Goal: Transaction & Acquisition: Purchase product/service

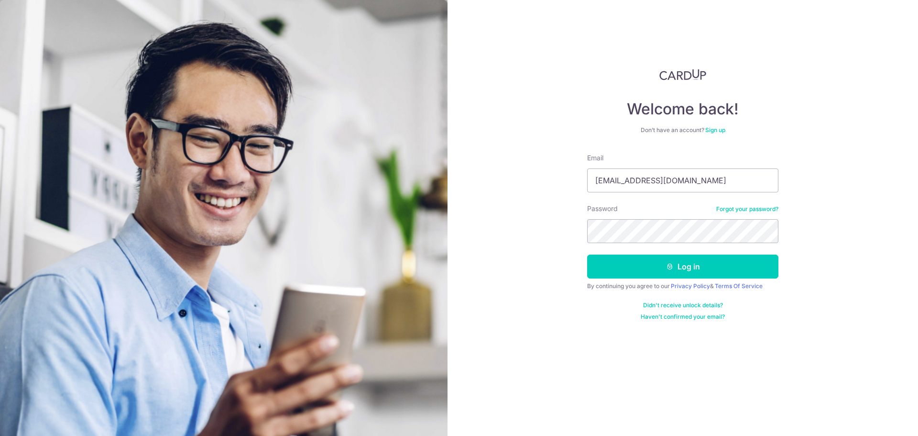
click at [587, 254] on button "Log in" at bounding box center [682, 266] width 191 height 24
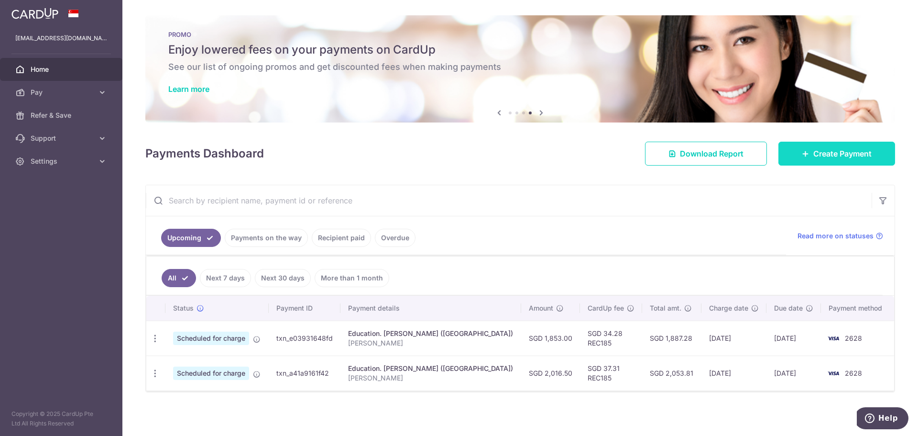
click at [850, 148] on span "Create Payment" at bounding box center [843, 153] width 58 height 11
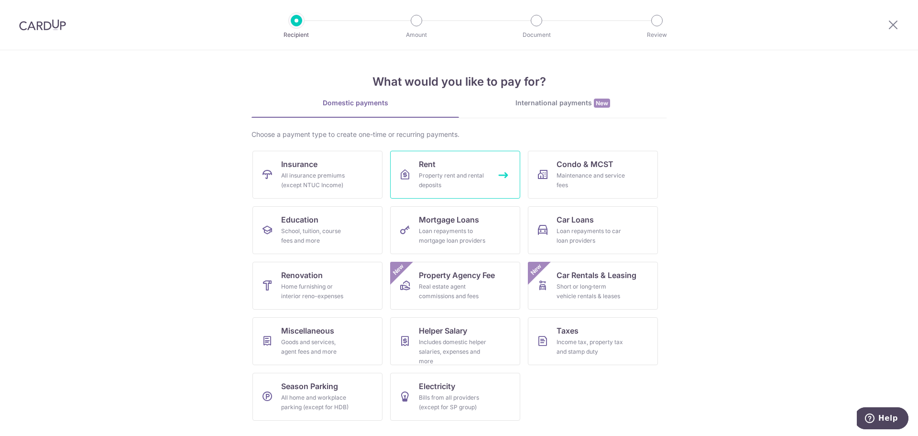
click at [477, 173] on div "Property rent and rental deposits" at bounding box center [453, 180] width 69 height 19
click at [466, 177] on div "Property rent and rental deposits" at bounding box center [453, 180] width 69 height 19
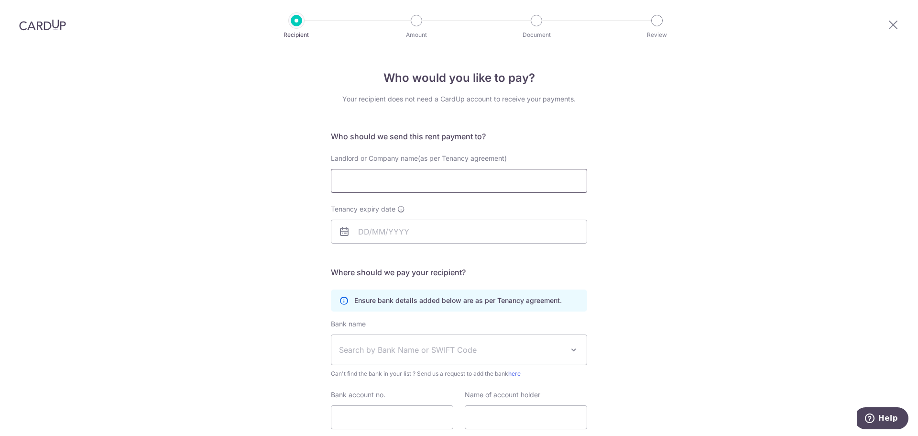
click at [475, 180] on input "Landlord or Company name(as per Tenancy agreement)" at bounding box center [459, 181] width 256 height 24
click at [403, 178] on input "Landlord or Company name(as per Tenancy agreement)" at bounding box center [459, 181] width 256 height 24
click at [442, 182] on input "Landlord or Company name(as per Tenancy agreement)" at bounding box center [459, 181] width 256 height 24
paste input "Lee Seng Hong"
click at [434, 188] on input "Lee Seng Hong" at bounding box center [459, 181] width 256 height 24
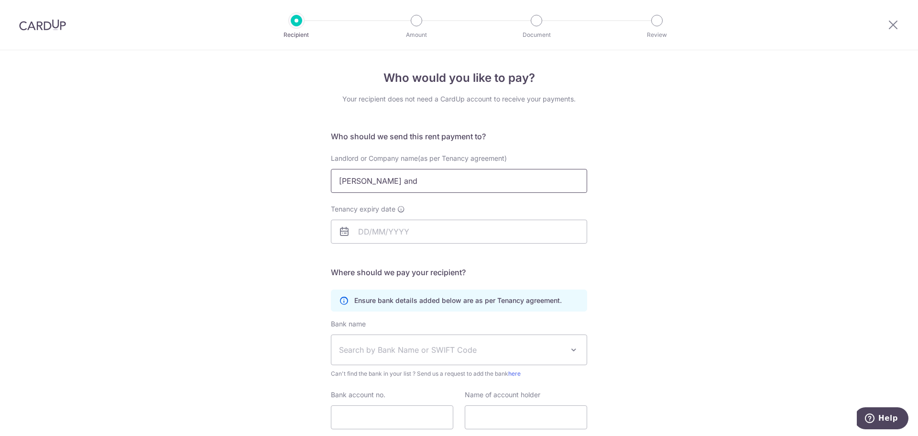
paste input "Yim Yoke Cheng Catherine"
type input "[PERSON_NAME] and [PERSON_NAME] Yoke [PERSON_NAME]"
click at [377, 230] on input "Tenancy expiry date" at bounding box center [459, 232] width 256 height 24
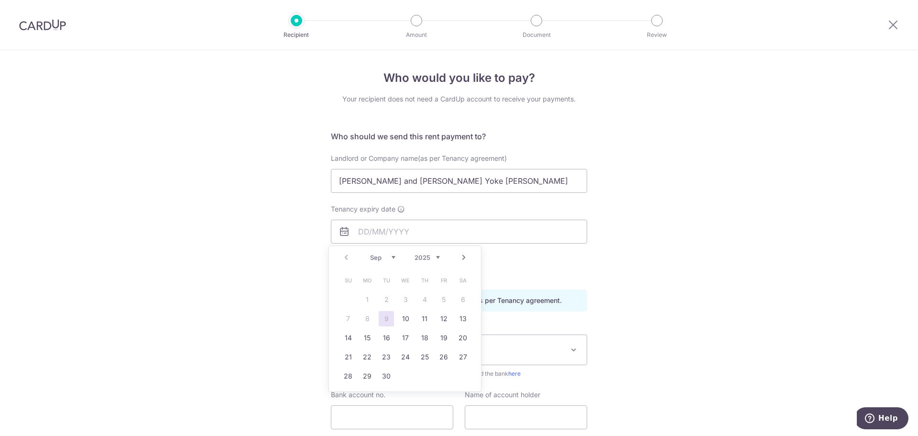
click at [439, 259] on select "2025 2026 2027 2028 2029 2030 2031 2032 2033 2034 2035" at bounding box center [427, 258] width 25 height 8
click at [393, 261] on select "Jan Feb Mar Apr May Jun Jul Aug Sep Oct Nov Dec" at bounding box center [382, 258] width 25 height 8
click at [445, 375] on link "31" at bounding box center [443, 375] width 15 height 15
type input "31/07/2026"
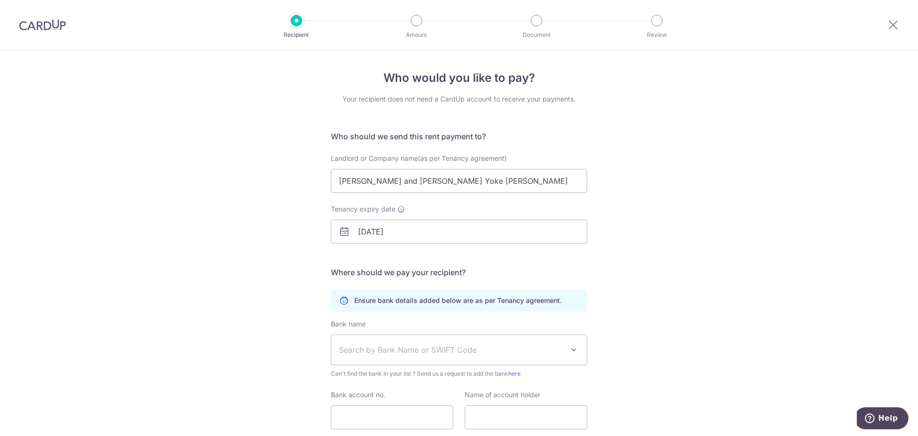
click at [720, 273] on div "Who would you like to pay? Your recipient does not need a CardUp account to rec…" at bounding box center [459, 277] width 918 height 455
click at [460, 353] on span "Search by Bank Name or SWIFT Code" at bounding box center [451, 349] width 225 height 11
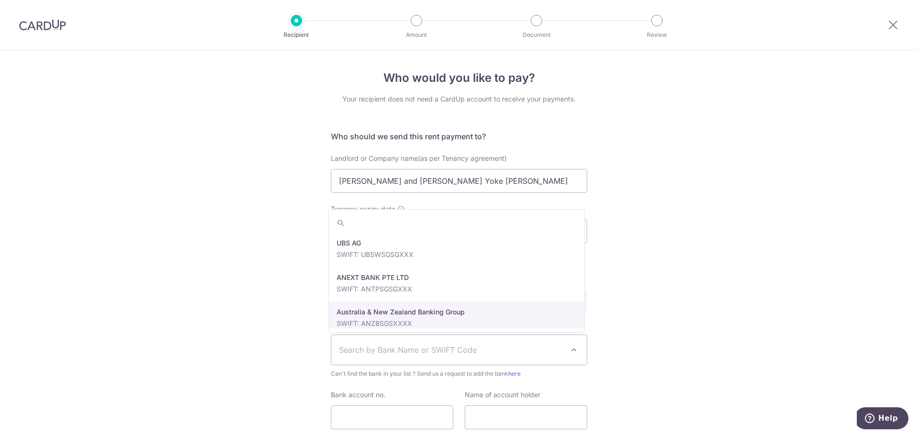
click at [392, 350] on span "Search by Bank Name or SWIFT Code" at bounding box center [451, 349] width 225 height 11
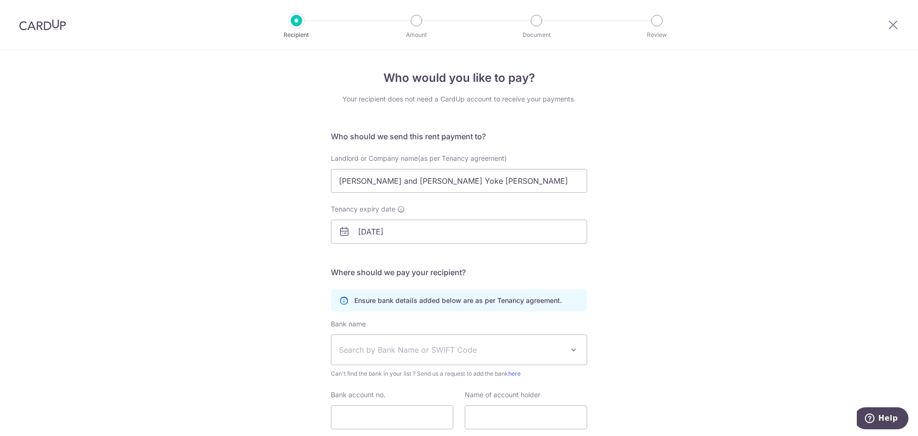
click at [394, 346] on span "Search by Bank Name or SWIFT Code" at bounding box center [451, 349] width 225 height 11
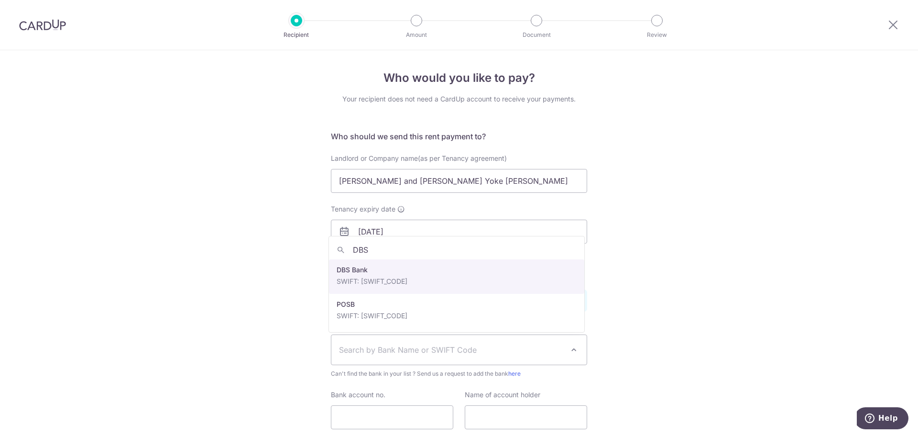
type input "DBS"
select select "6"
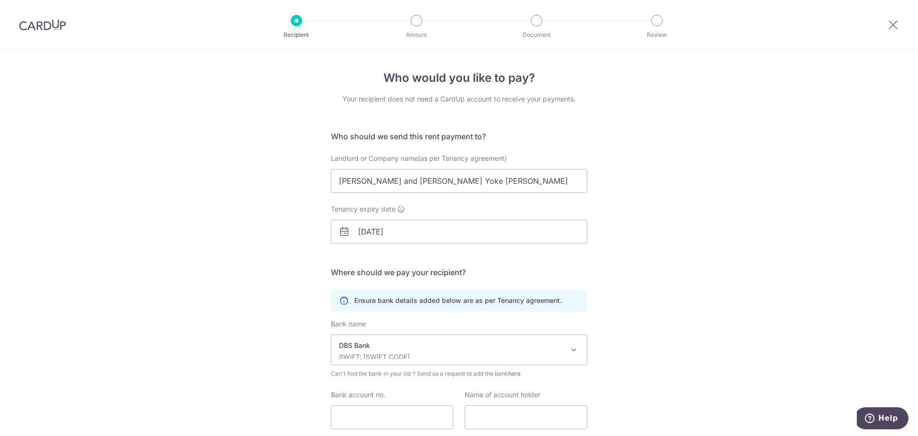
scroll to position [48, 0]
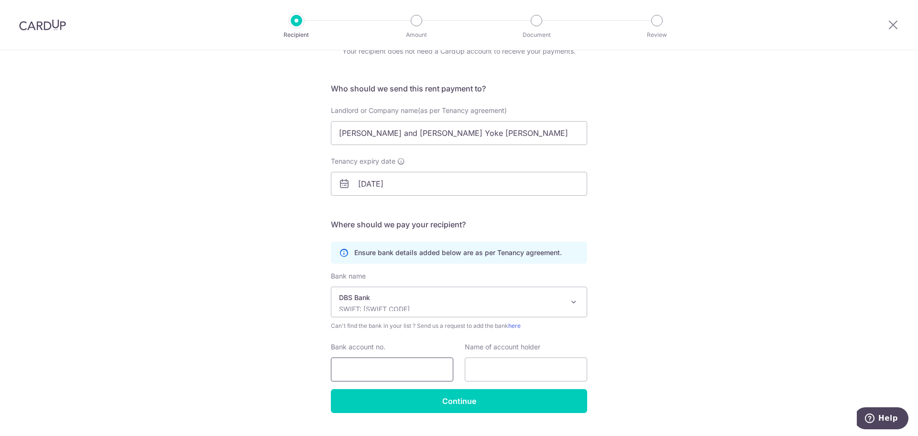
click at [371, 368] on input "Bank account no." at bounding box center [392, 369] width 122 height 24
type input "0140035796"
click at [501, 375] on input "text" at bounding box center [526, 369] width 122 height 24
paste input "Yim Yoke Cheng Catherine"
drag, startPoint x: 482, startPoint y: 370, endPoint x: 262, endPoint y: 358, distance: 219.9
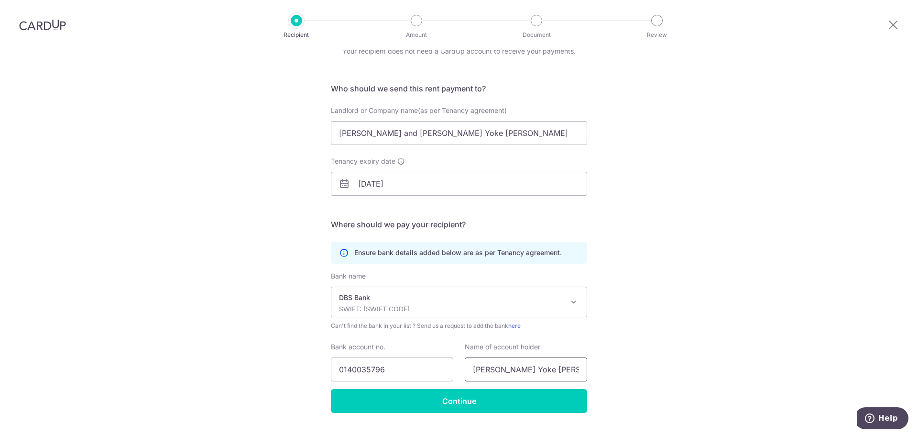
click at [262, 358] on div "Who would you like to pay? Your recipient does not need a CardUp account to rec…" at bounding box center [459, 229] width 918 height 455
click at [527, 371] on input "Yim Yoke Cheng Catherine" at bounding box center [526, 369] width 122 height 24
drag, startPoint x: 571, startPoint y: 368, endPoint x: 289, endPoint y: 262, distance: 300.9
click at [276, 309] on div "Who would you like to pay? Your recipient does not need a CardUp account to rec…" at bounding box center [459, 229] width 918 height 455
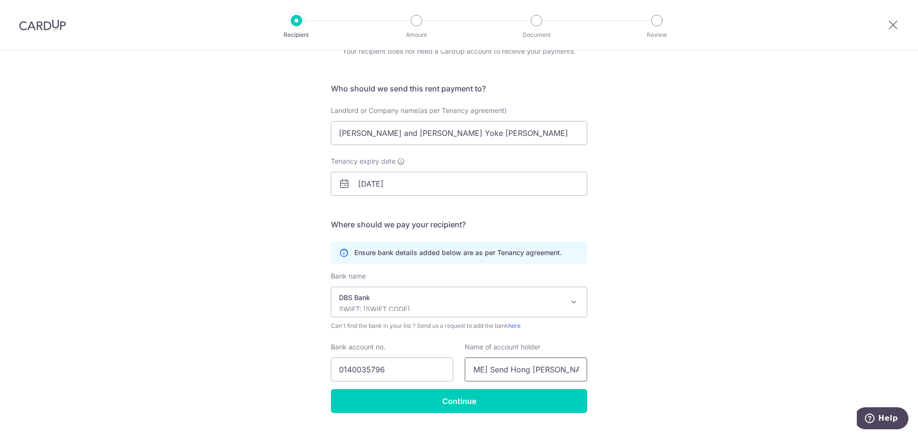
type input "Lee Send Hong Yim Yoke Cheng Catherine"
click at [677, 267] on div "Who would you like to pay? Your recipient does not need a CardUp account to rec…" at bounding box center [459, 229] width 918 height 455
click at [503, 309] on p "SWIFT: DBSSSGSGXXX" at bounding box center [451, 309] width 225 height 10
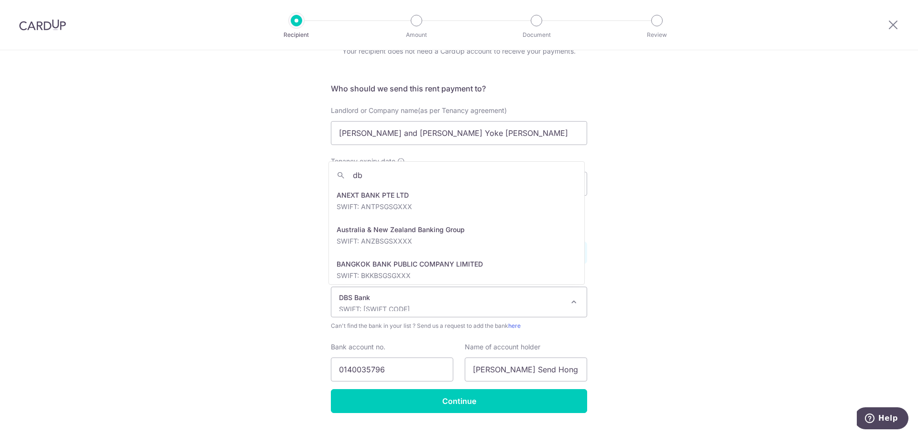
type input "dbs"
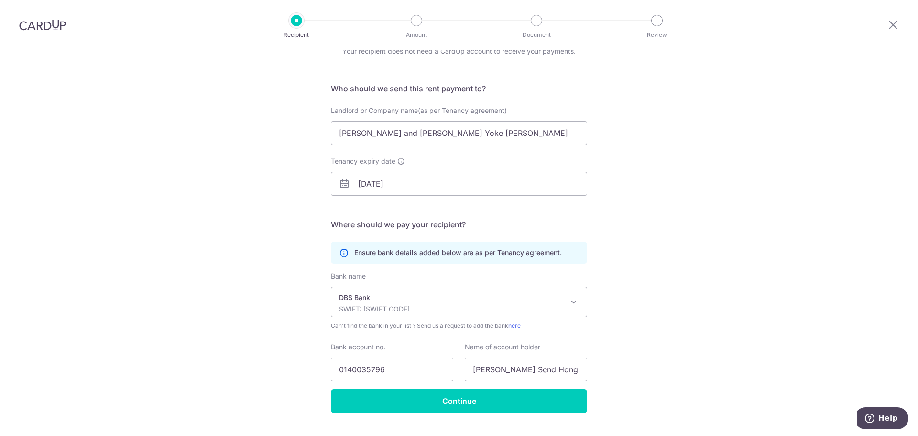
click at [855, 275] on div "Who would you like to pay? Your recipient does not need a CardUp account to rec…" at bounding box center [459, 229] width 918 height 455
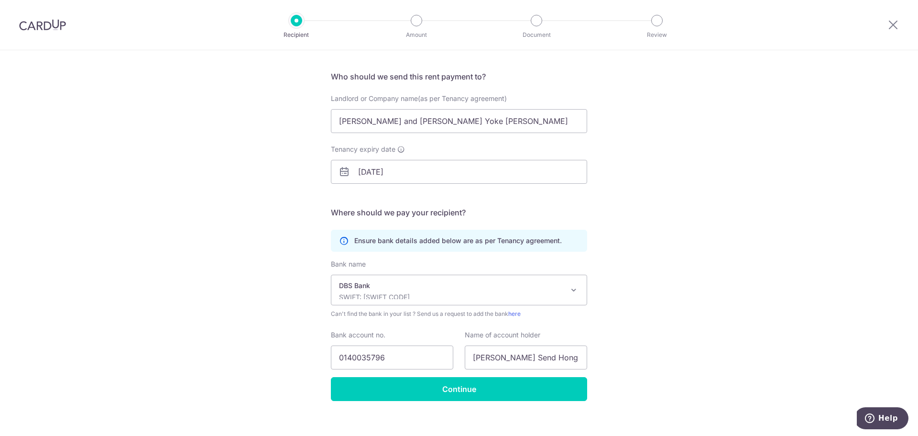
scroll to position [70, 0]
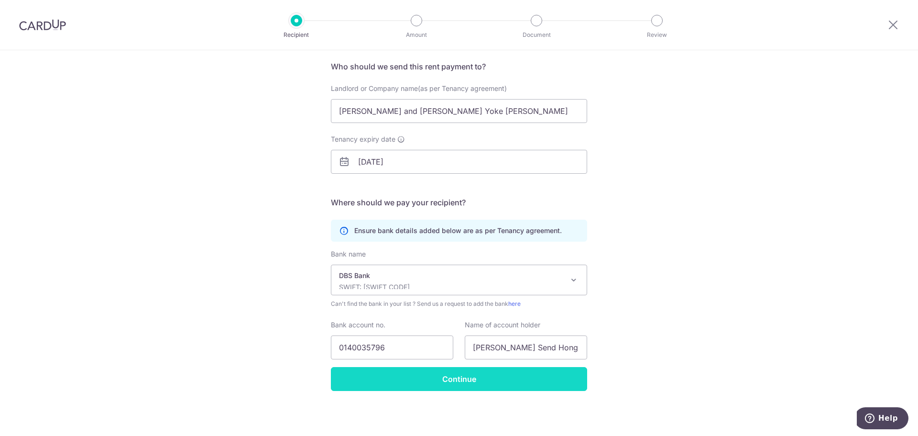
click at [533, 376] on input "Continue" at bounding box center [459, 379] width 256 height 24
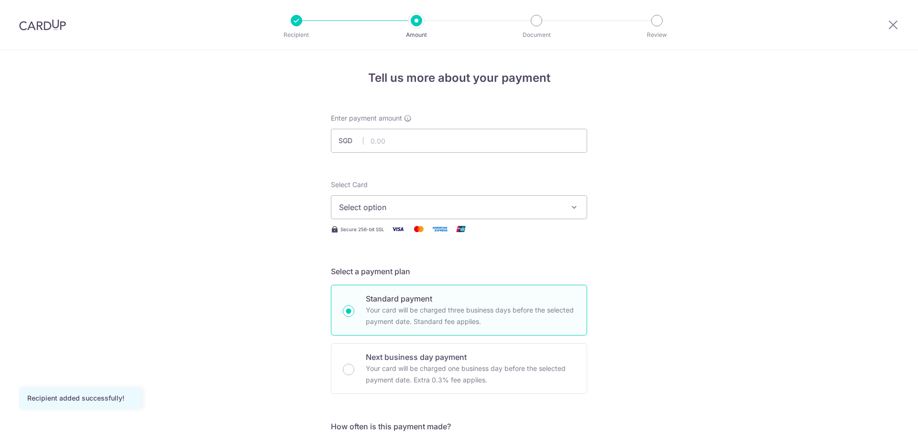
click at [406, 134] on input "text" at bounding box center [459, 141] width 256 height 24
type input "6,900.00"
click at [469, 201] on span "Select option" at bounding box center [450, 206] width 223 height 11
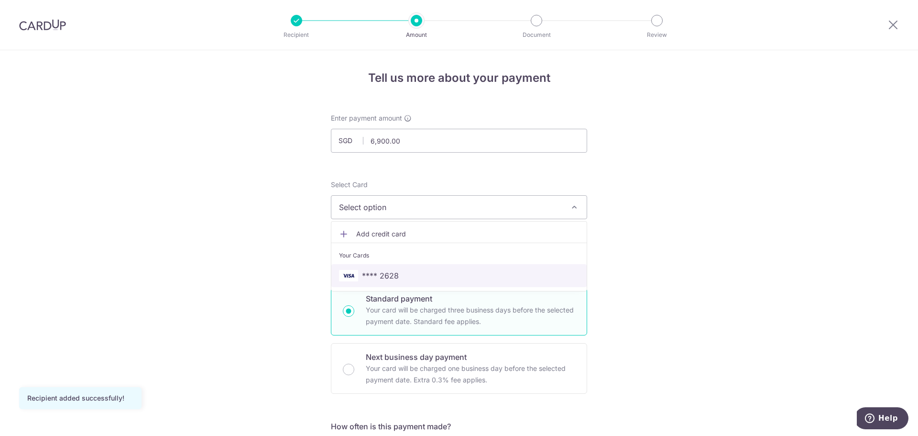
drag, startPoint x: 442, startPoint y: 276, endPoint x: 507, endPoint y: 268, distance: 64.6
click at [442, 276] on span "**** 2628" at bounding box center [459, 275] width 240 height 11
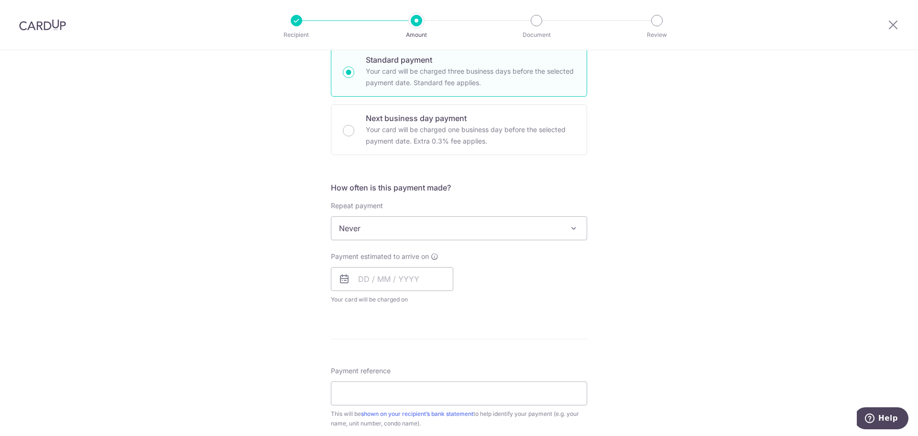
scroll to position [239, 0]
click at [441, 223] on span "Never" at bounding box center [458, 227] width 255 height 23
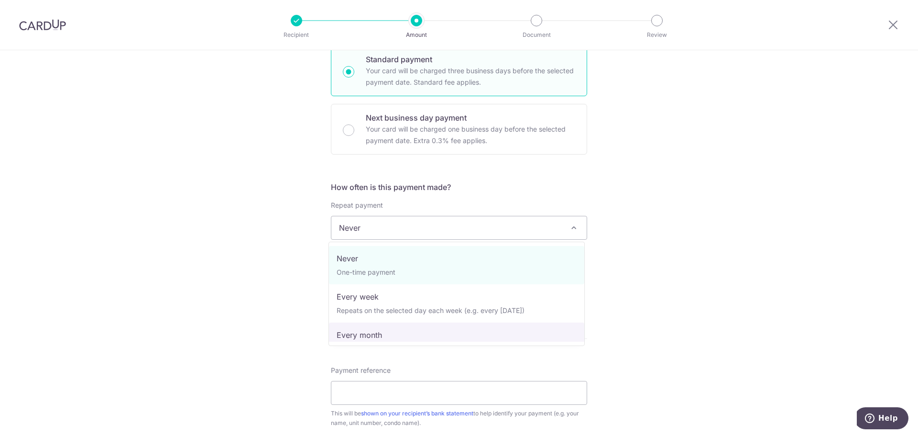
select select "3"
type input "31/07/2026"
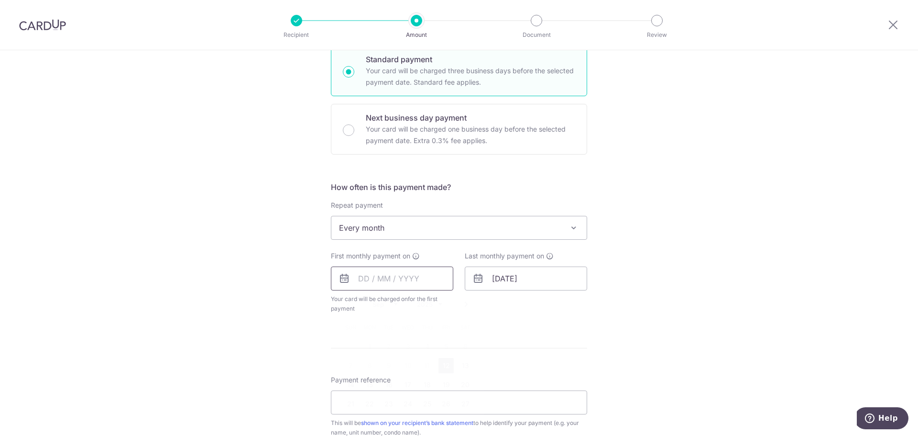
click at [383, 277] on input "text" at bounding box center [392, 278] width 122 height 24
click at [344, 422] on link "28" at bounding box center [350, 422] width 15 height 15
type input "[DATE]"
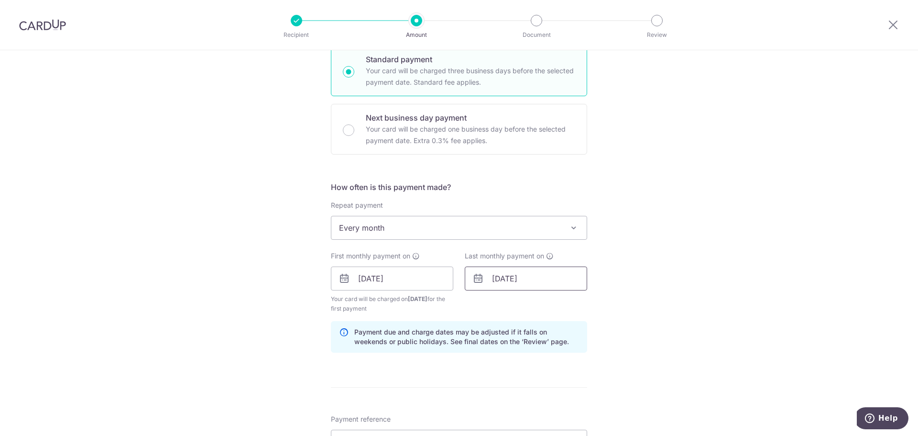
click at [537, 276] on input "31/07/2026" at bounding box center [526, 278] width 122 height 24
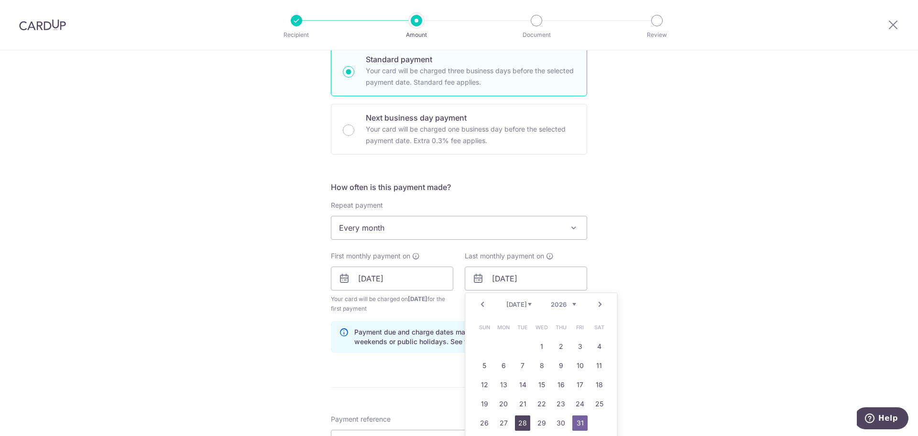
click at [520, 421] on link "28" at bounding box center [522, 422] width 15 height 15
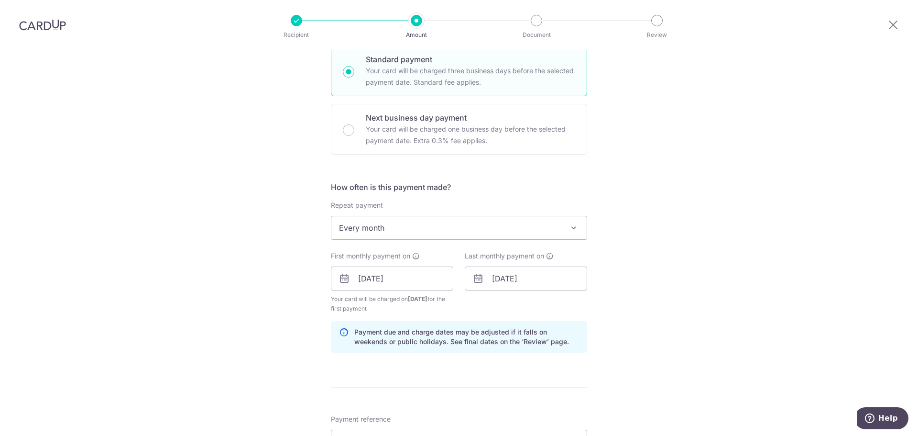
click at [673, 336] on div "Tell us more about your payment Enter payment amount SGD 6,900.00 6900.00 Recip…" at bounding box center [459, 268] width 918 height 914
click at [500, 277] on input "28/07/2026" at bounding box center [526, 278] width 122 height 24
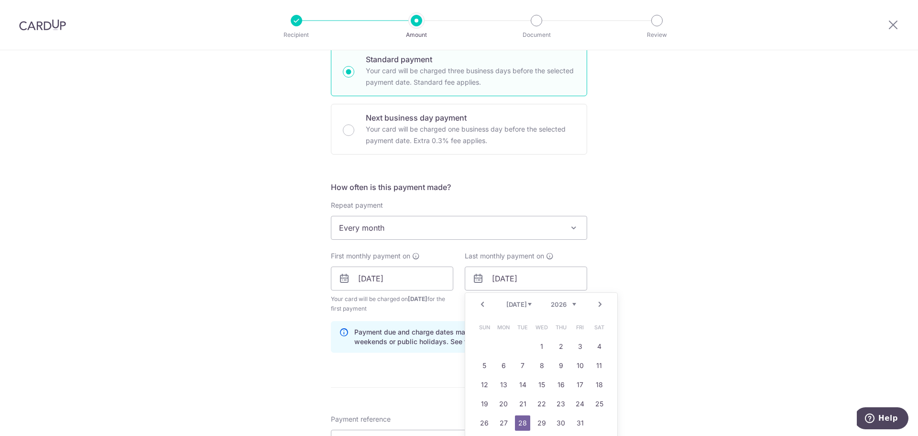
click at [483, 302] on link "Prev" at bounding box center [482, 303] width 11 height 11
click at [481, 422] on link "28" at bounding box center [484, 422] width 15 height 15
type input "28/06/2026"
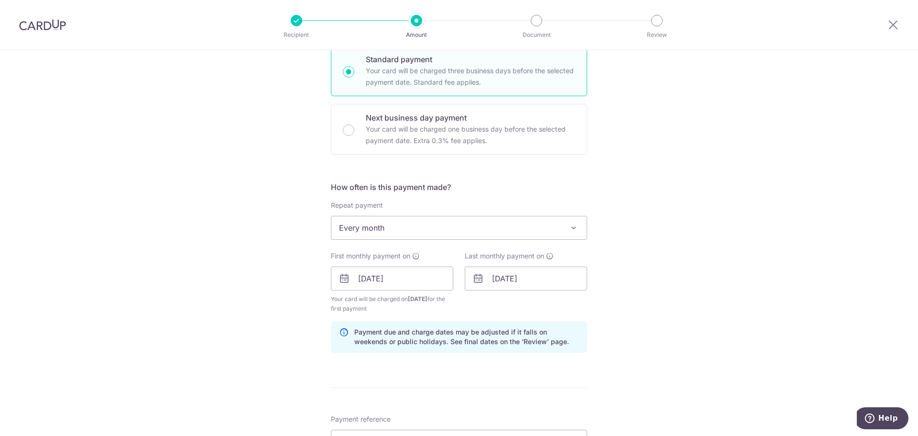
click at [655, 333] on div "Tell us more about your payment Enter payment amount SGD 6,900.00 6900.00 Recip…" at bounding box center [459, 268] width 918 height 914
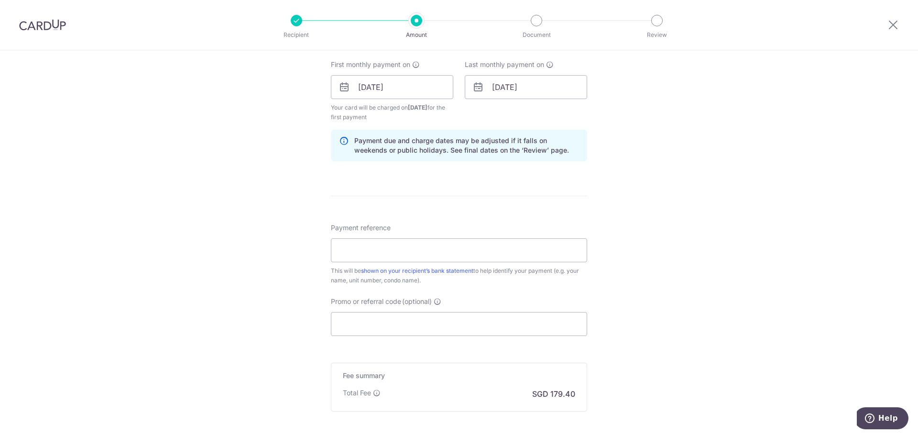
scroll to position [478, 0]
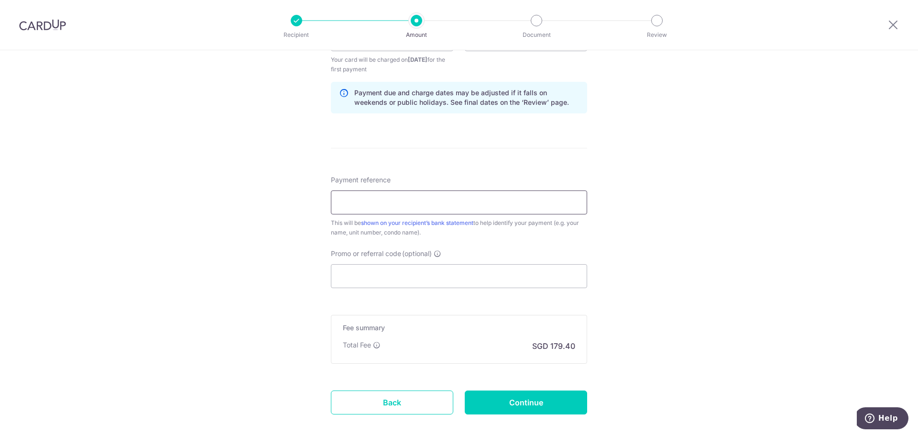
click at [434, 208] on input "Payment reference" at bounding box center [459, 202] width 256 height 24
type input "12 Jalan Sotong rent"
click at [460, 281] on input "Promo or referral code (optional)" at bounding box center [459, 276] width 256 height 24
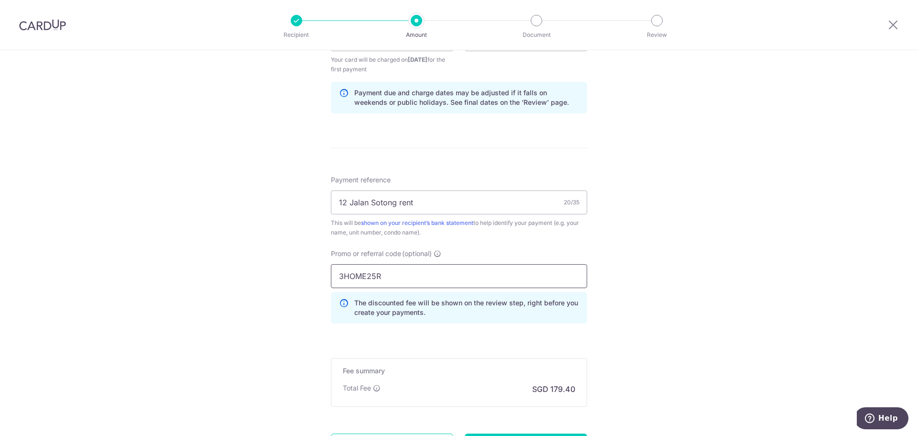
type input "3HOME25R"
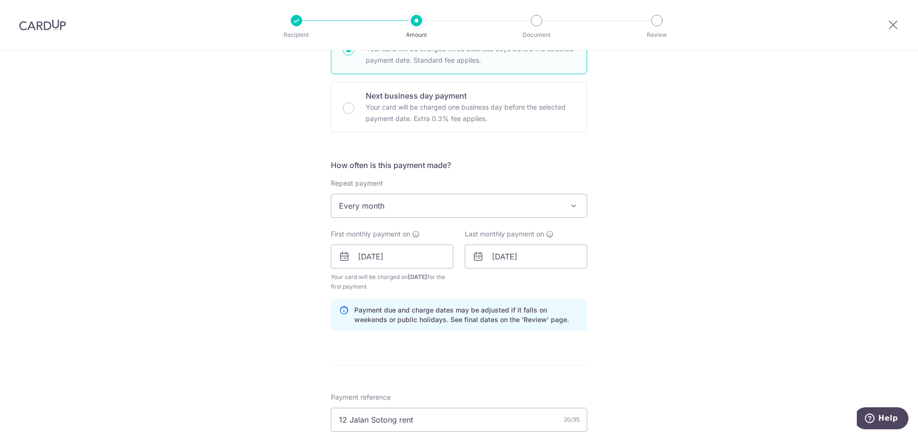
scroll to position [261, 0]
click at [554, 256] on input "28/06/2026" at bounding box center [526, 257] width 122 height 24
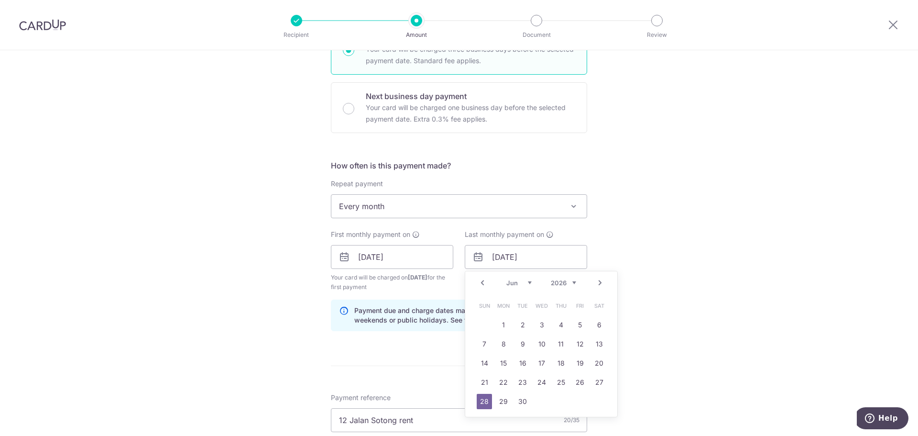
click at [569, 288] on div "Prev Next Jan Feb Mar Apr May Jun Jul Aug Sep Oct Nov Dec 2025 2026 2027 2028 2…" at bounding box center [541, 282] width 152 height 23
click at [568, 282] on select "2025 2026 2027 2028 2029 2030 2031 2032 2033 2034 2035" at bounding box center [563, 283] width 25 height 8
click at [523, 281] on select "Sep Oct Nov Dec" at bounding box center [519, 283] width 25 height 8
click at [485, 399] on link "28" at bounding box center [484, 401] width 15 height 15
type input "28/12/2025"
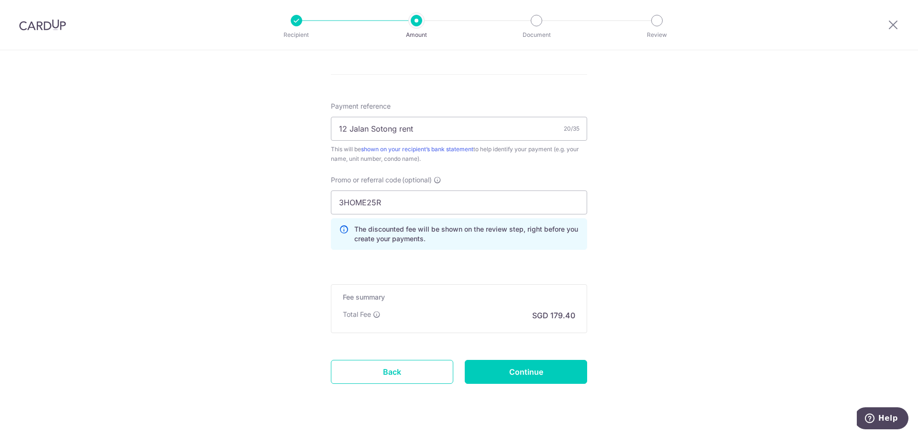
scroll to position [572, 0]
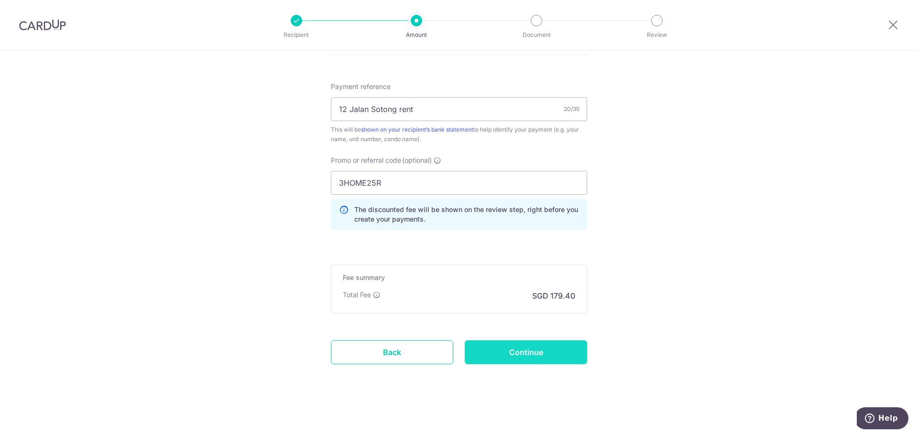
click at [547, 348] on input "Continue" at bounding box center [526, 352] width 122 height 24
type input "Create Schedule"
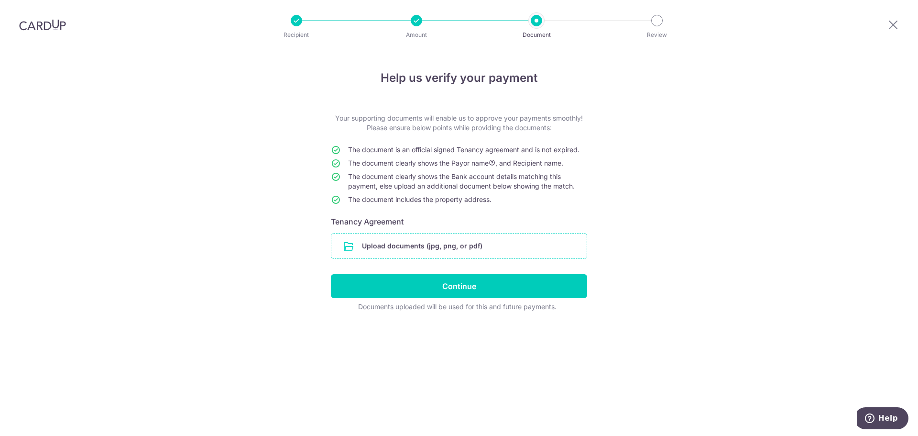
click at [422, 241] on input "file" at bounding box center [458, 245] width 255 height 25
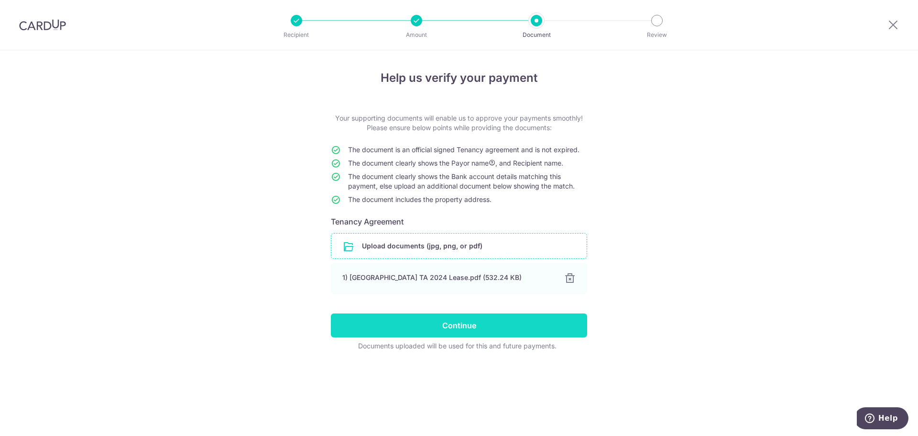
click at [494, 325] on input "Continue" at bounding box center [459, 325] width 256 height 24
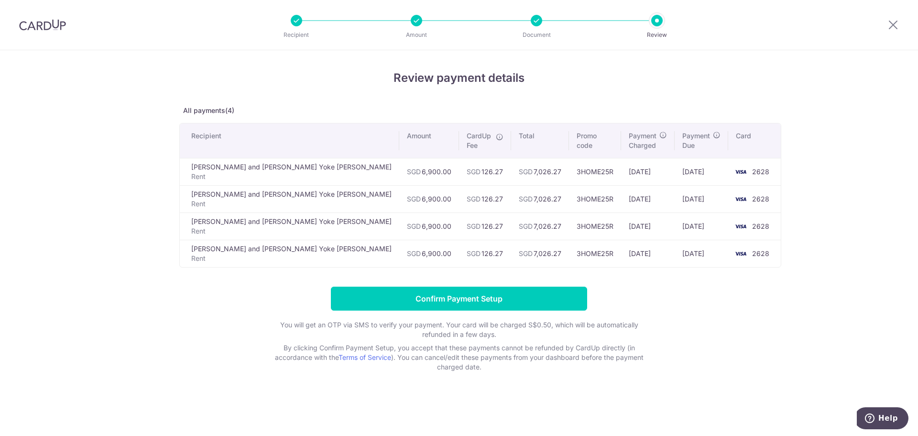
click at [418, 19] on div at bounding box center [416, 20] width 11 height 11
click at [806, 311] on div "Review payment details All payments(4) Recipient Amount CardUp Fee Total Promo …" at bounding box center [459, 243] width 918 height 386
click at [893, 24] on icon at bounding box center [893, 25] width 11 height 12
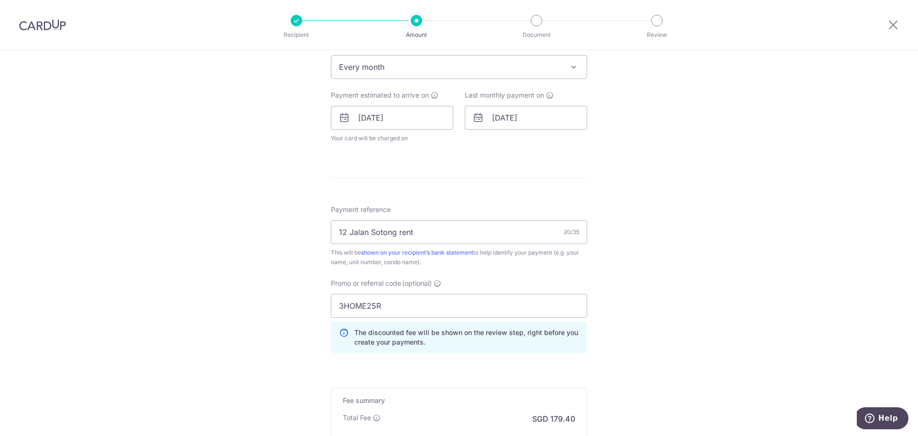
scroll to position [431, 0]
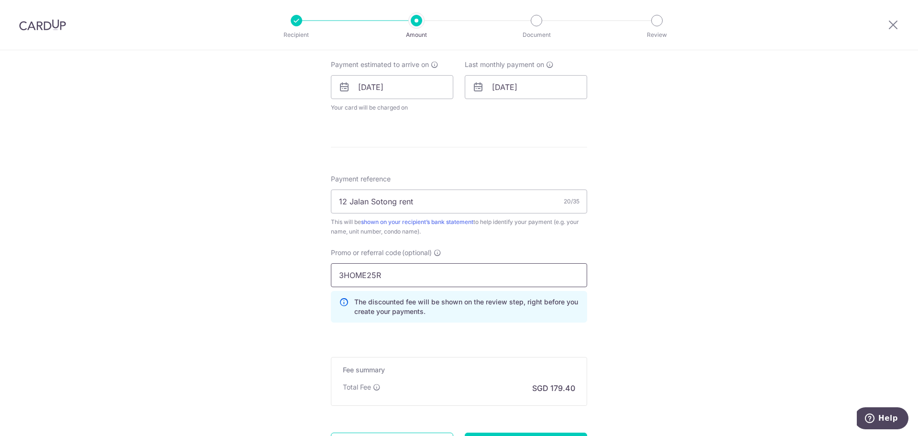
drag, startPoint x: 405, startPoint y: 274, endPoint x: 167, endPoint y: 253, distance: 238.2
click at [167, 253] on div "Tell us more about your payment Enter payment amount SGD 6,900.00 6900.00 Selec…" at bounding box center [459, 74] width 918 height 908
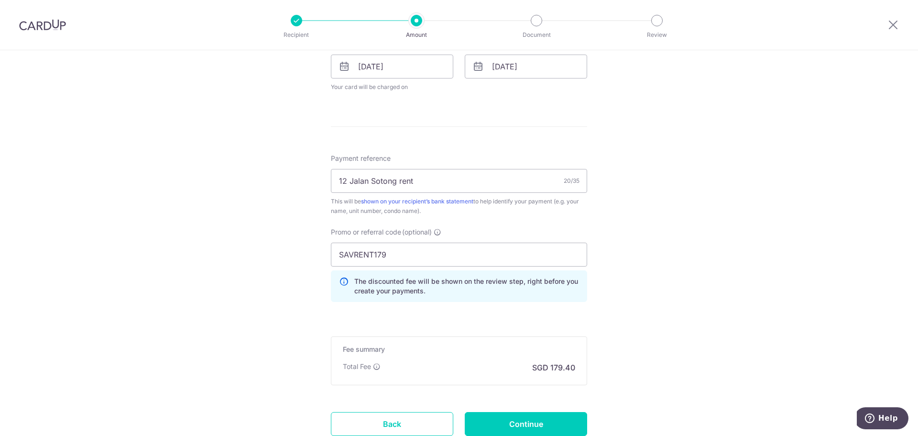
click at [666, 270] on div "Tell us more about your payment Enter payment amount SGD 6,900.00 6900.00 Selec…" at bounding box center [459, 53] width 918 height 908
click at [349, 254] on input "SAVRENT179" at bounding box center [459, 255] width 256 height 24
click at [352, 254] on input "SAVRENT179" at bounding box center [459, 255] width 256 height 24
type input "SAVERENT179"
drag, startPoint x: 681, startPoint y: 284, endPoint x: 670, endPoint y: 284, distance: 11.5
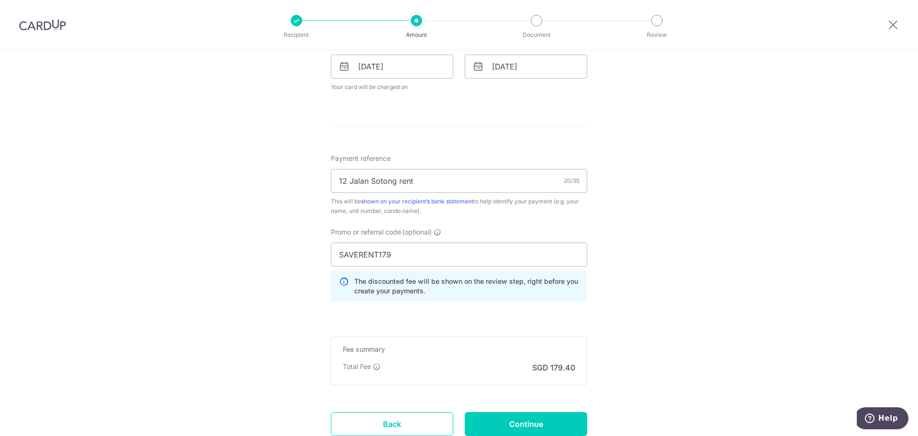
click at [680, 283] on div "Tell us more about your payment Enter payment amount SGD 6,900.00 6900.00 Selec…" at bounding box center [459, 53] width 918 height 908
click at [552, 417] on input "Continue" at bounding box center [526, 424] width 122 height 24
type input "Update Schedule"
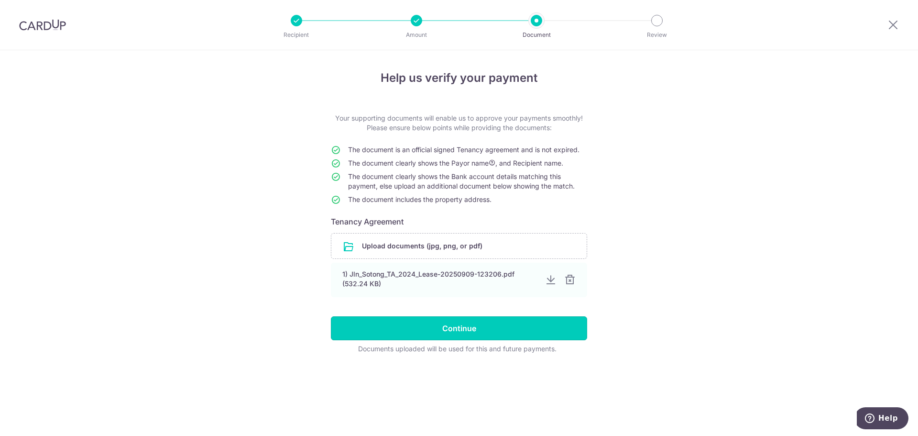
click at [511, 324] on input "Continue" at bounding box center [459, 328] width 256 height 24
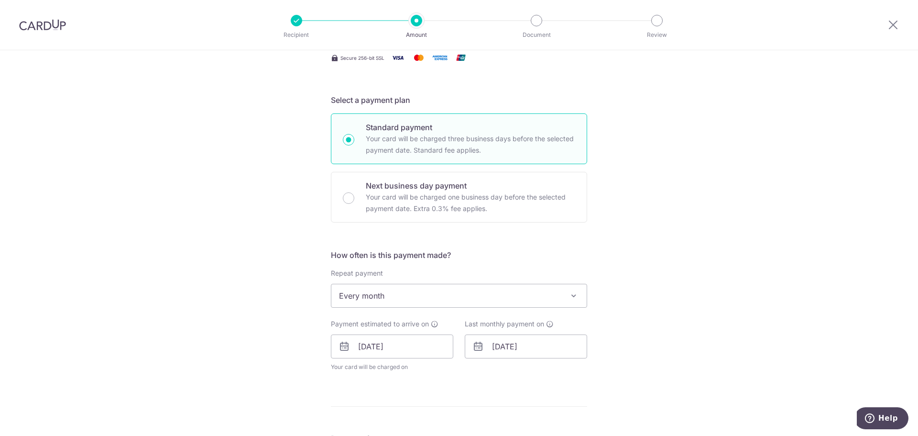
scroll to position [239, 0]
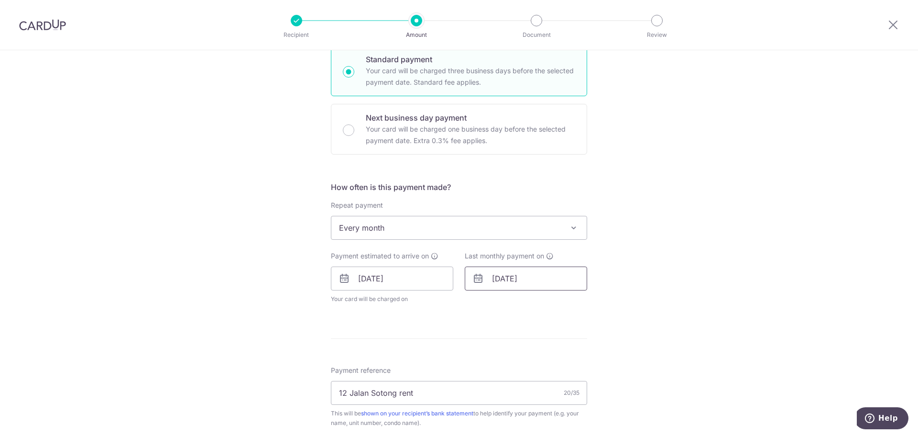
click at [537, 285] on input "[DATE]" at bounding box center [526, 278] width 122 height 24
click at [599, 303] on link "Next" at bounding box center [600, 303] width 11 height 11
click at [542, 422] on link "28" at bounding box center [541, 422] width 15 height 15
type input "[DATE]"
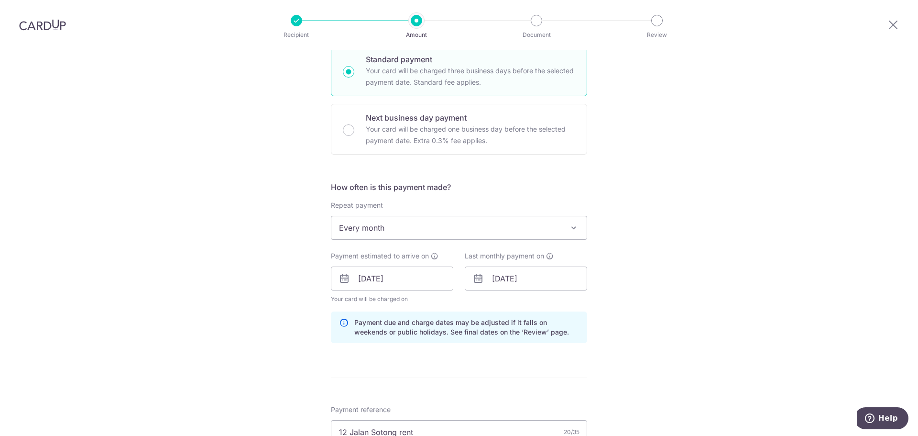
click at [815, 273] on div "Tell us more about your payment Enter payment amount SGD 6,900.00 6900.00 Selec…" at bounding box center [459, 285] width 918 height 948
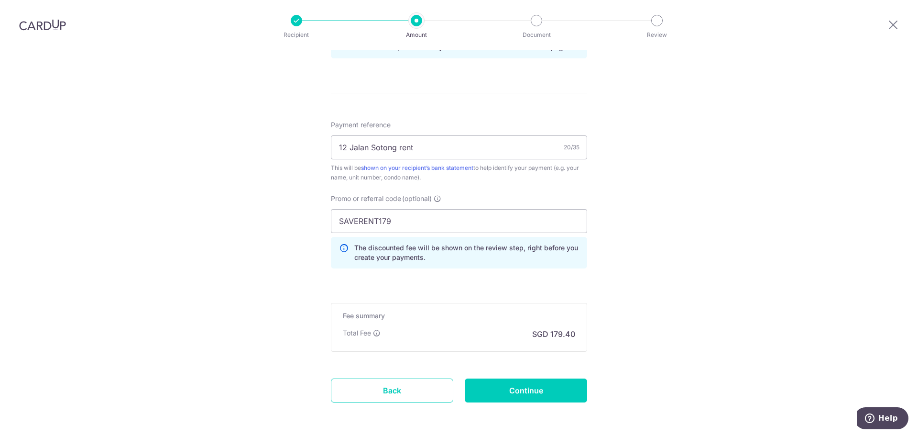
scroll to position [562, 0]
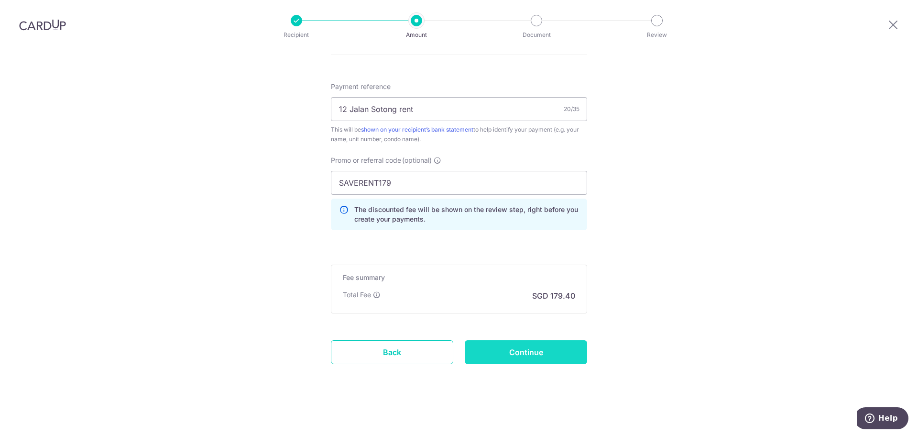
click at [522, 357] on input "Continue" at bounding box center [526, 352] width 122 height 24
type input "Update Schedule"
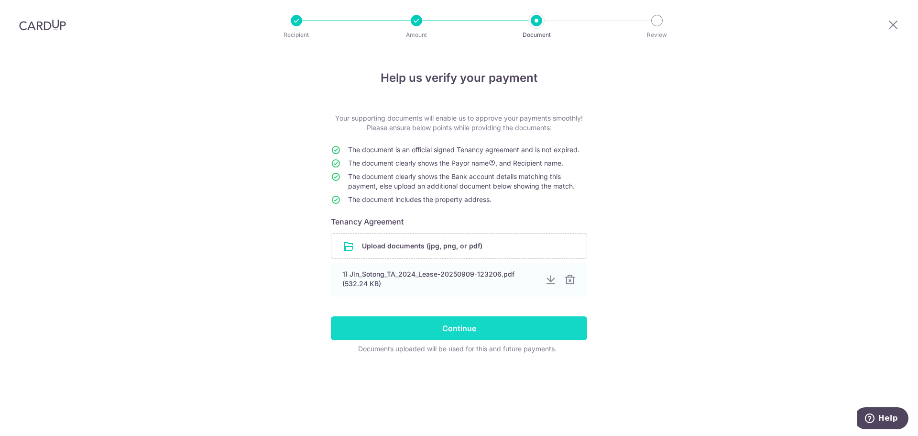
click at [508, 330] on input "Continue" at bounding box center [459, 328] width 256 height 24
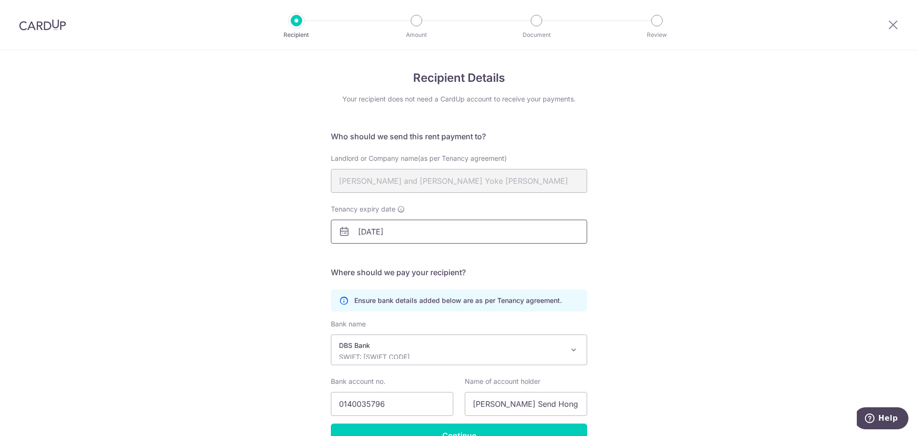
scroll to position [48, 0]
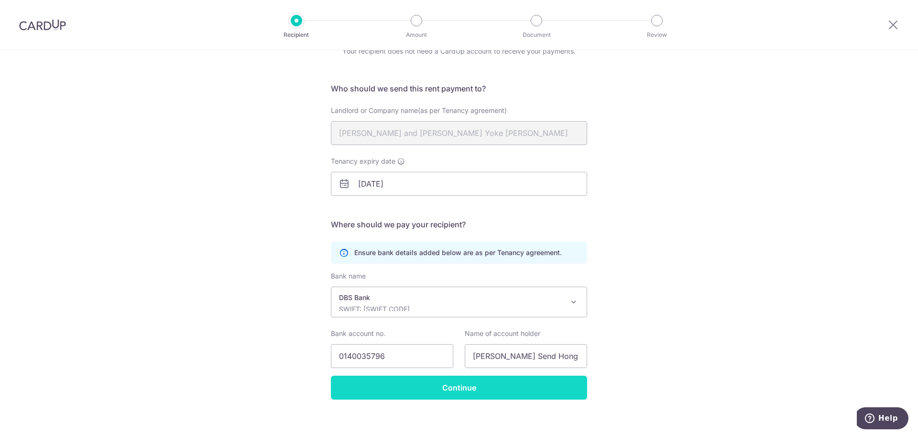
click at [497, 383] on input "Continue" at bounding box center [459, 388] width 256 height 24
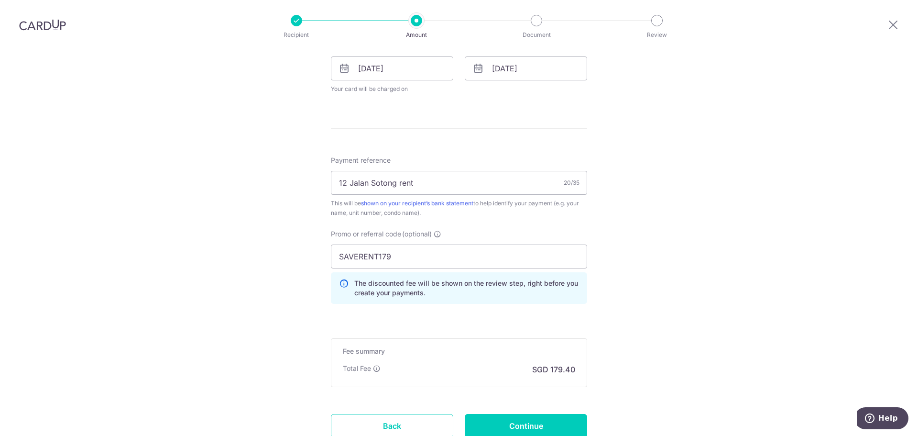
scroll to position [478, 0]
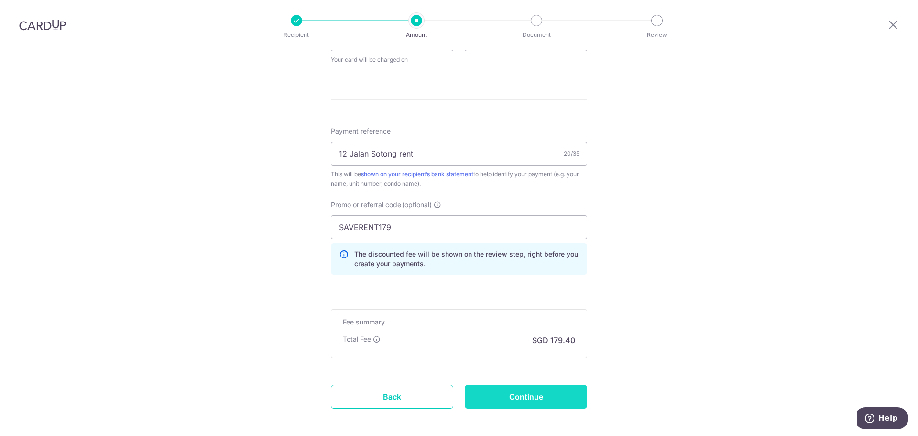
click at [514, 398] on input "Continue" at bounding box center [526, 397] width 122 height 24
type input "Update Schedule"
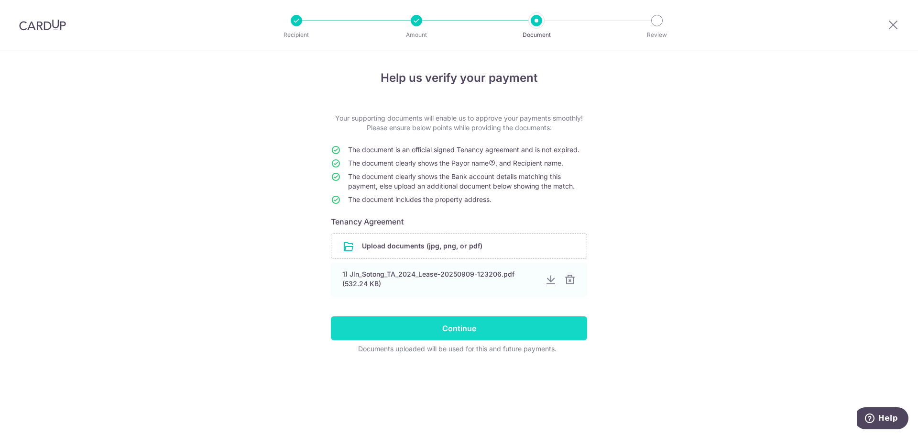
click at [491, 326] on input "Continue" at bounding box center [459, 328] width 256 height 24
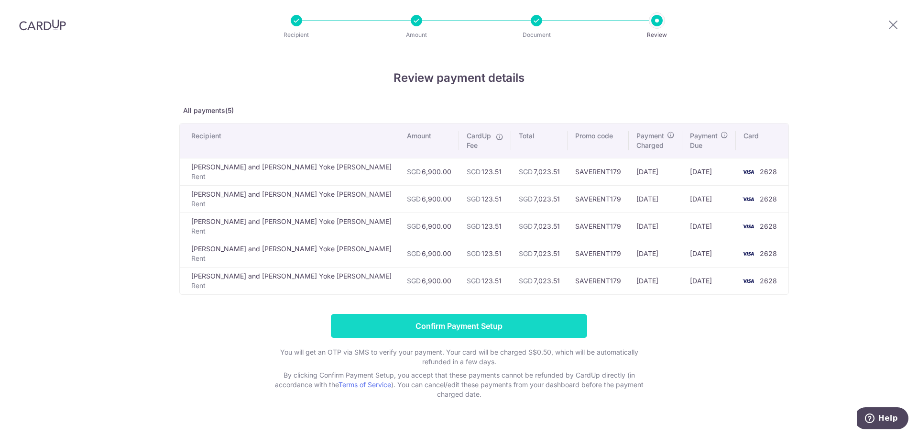
click at [507, 329] on input "Confirm Payment Setup" at bounding box center [459, 326] width 256 height 24
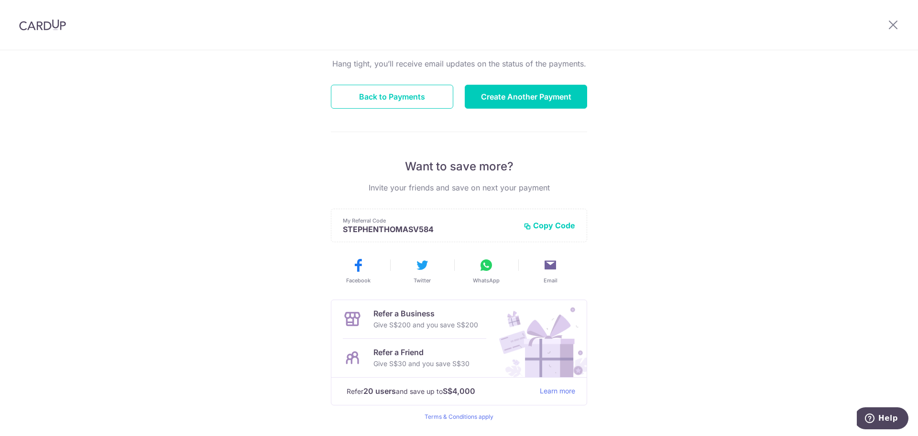
scroll to position [125, 0]
